Goal: Check status: Check status

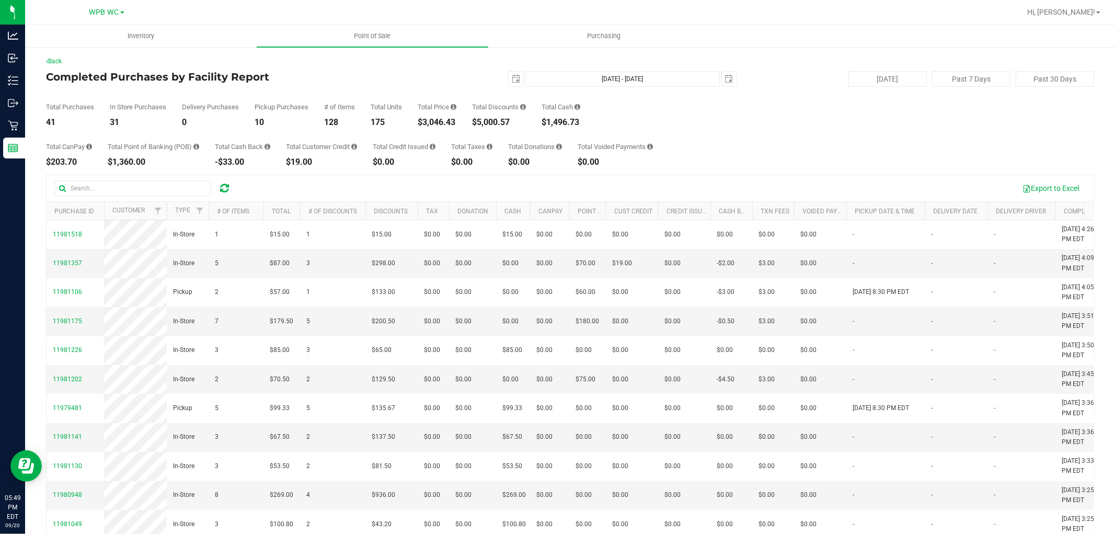
drag, startPoint x: 228, startPoint y: 112, endPoint x: 210, endPoint y: 99, distance: 21.8
click at [229, 116] on div "Delivery Purchases 0" at bounding box center [210, 114] width 57 height 23
click at [372, 72] on h4 "Completed Purchases by Facility Report" at bounding box center [220, 76] width 349 height 11
drag, startPoint x: 126, startPoint y: 59, endPoint x: 103, endPoint y: 30, distance: 36.4
click at [126, 59] on div "Back" at bounding box center [570, 60] width 1048 height 9
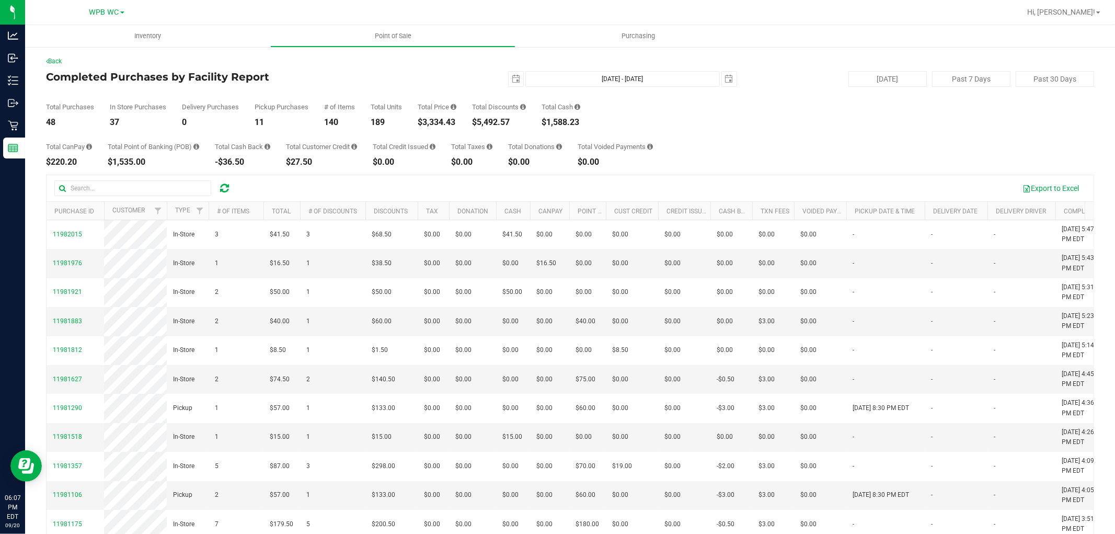
click at [286, 119] on div "11" at bounding box center [282, 122] width 54 height 8
